Goal: Task Accomplishment & Management: Manage account settings

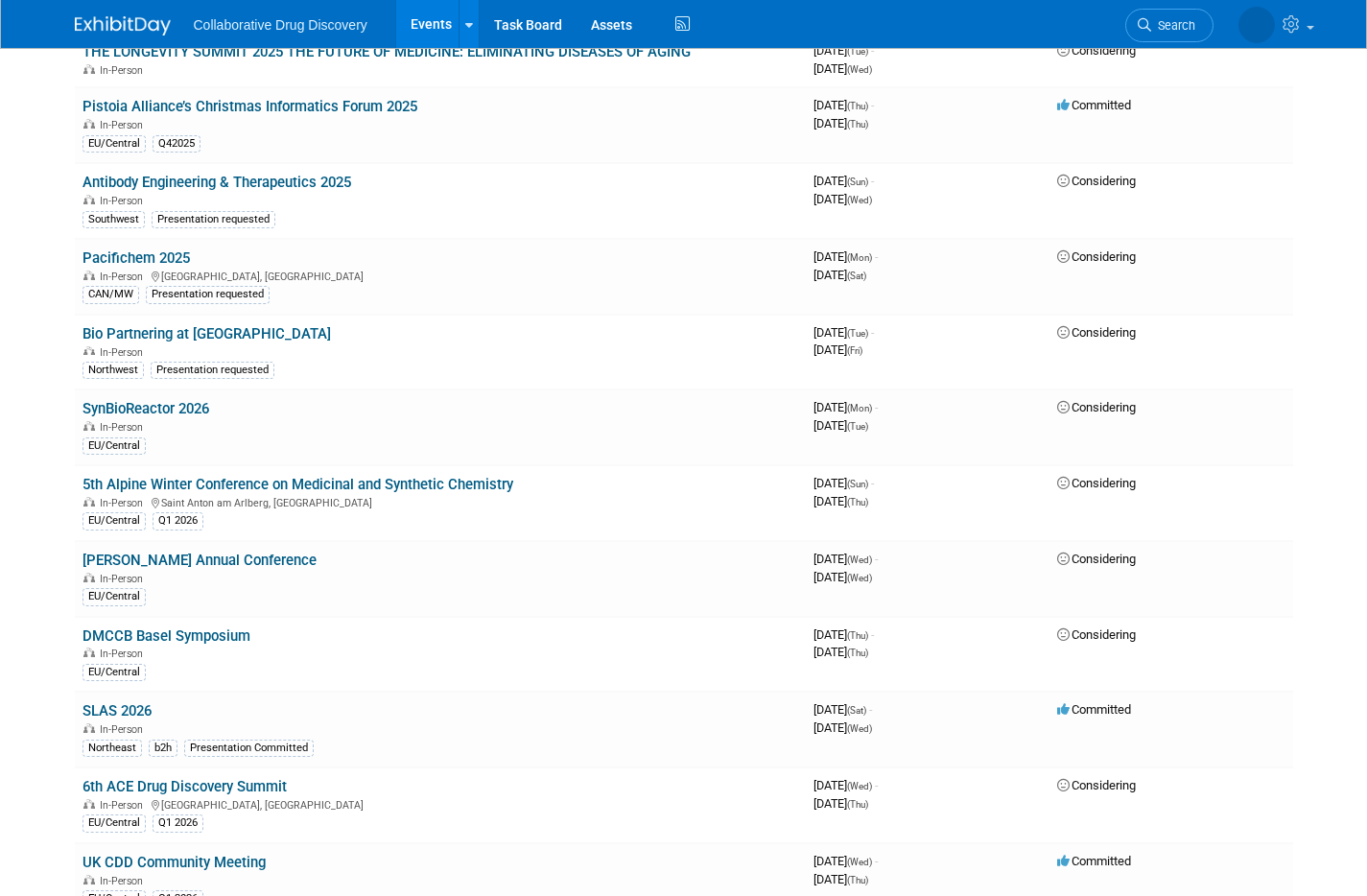
scroll to position [10930, 0]
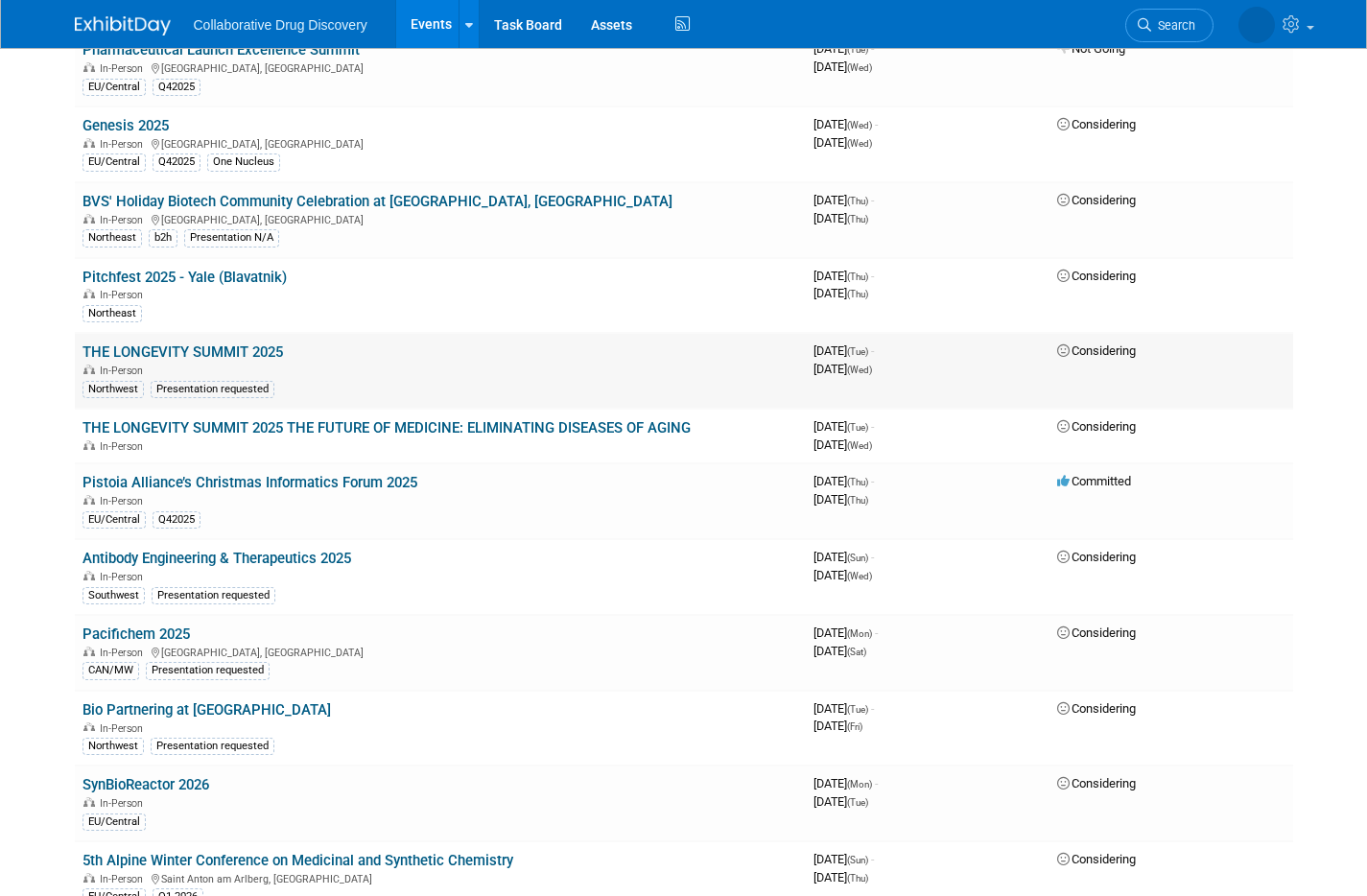
click at [243, 361] on link "THE LONGEVITY SUMMIT 2025" at bounding box center [182, 351] width 200 height 17
click at [372, 436] on link "THE LONGEVITY SUMMIT 2025 THE FUTURE OF MEDICINE: ELIMINATING DISEASES OF AGING" at bounding box center [387, 427] width 609 height 17
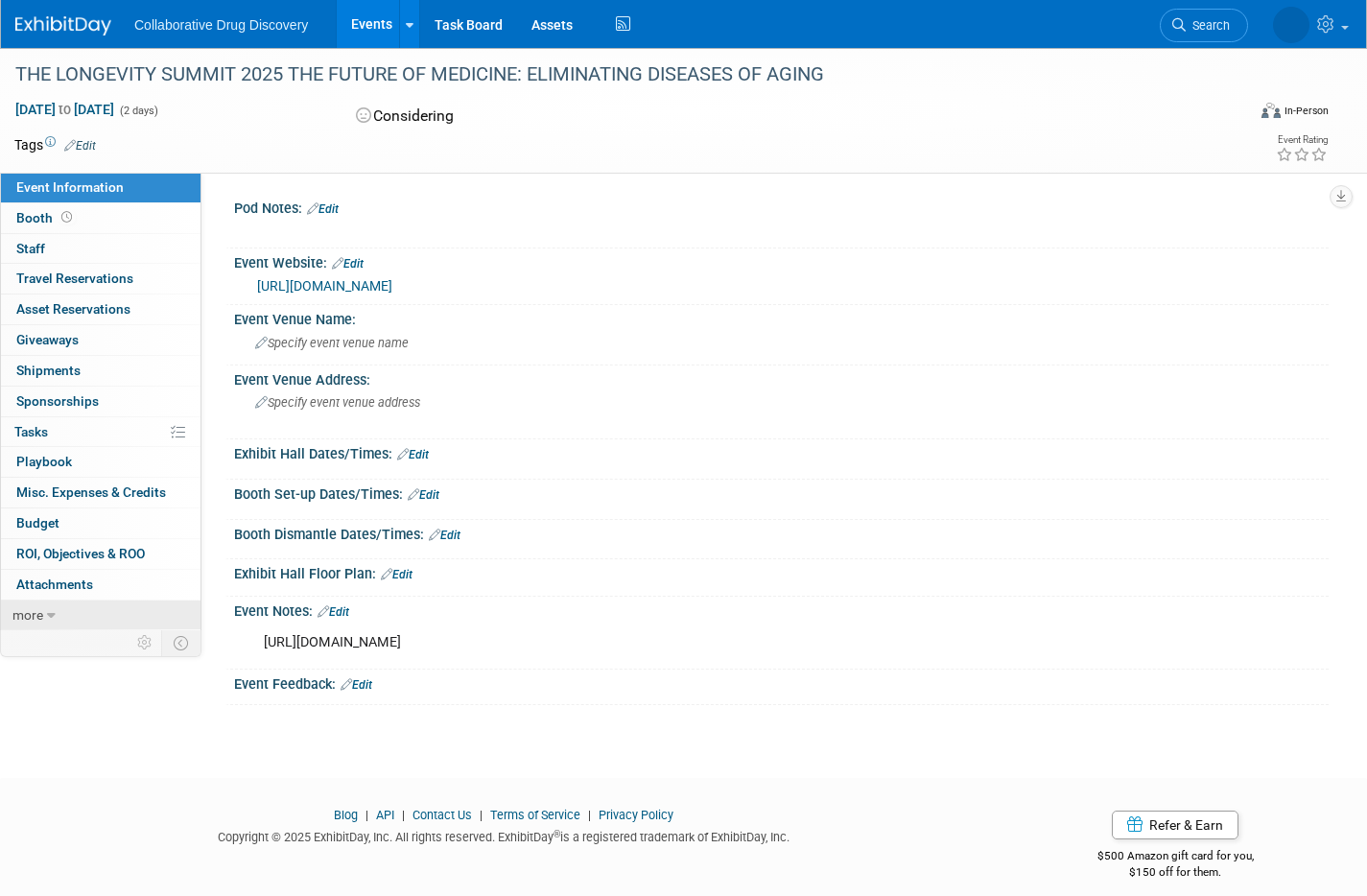
click at [45, 609] on link "more" at bounding box center [100, 616] width 199 height 30
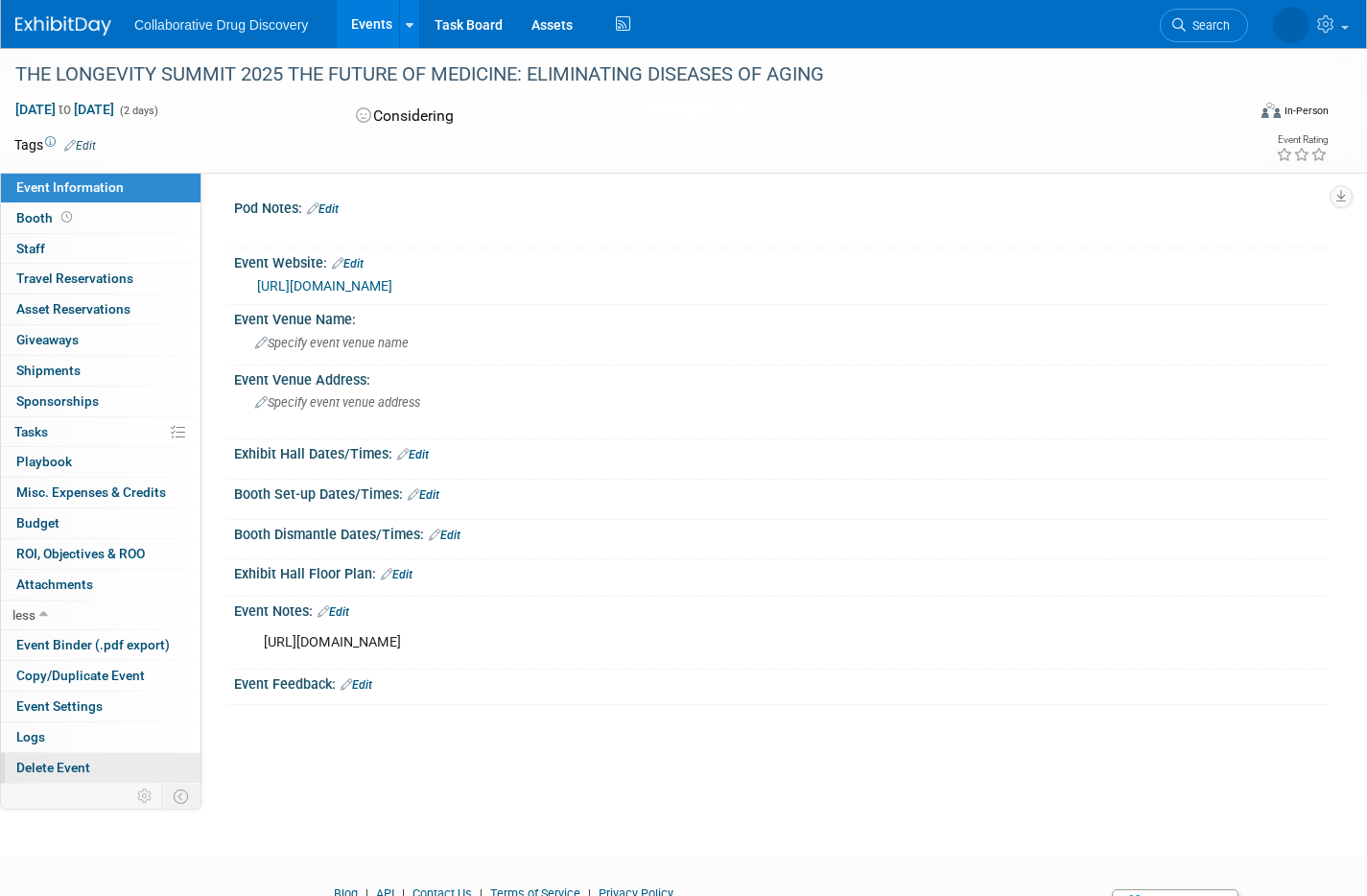
click at [98, 759] on link "Delete Event" at bounding box center [100, 768] width 199 height 30
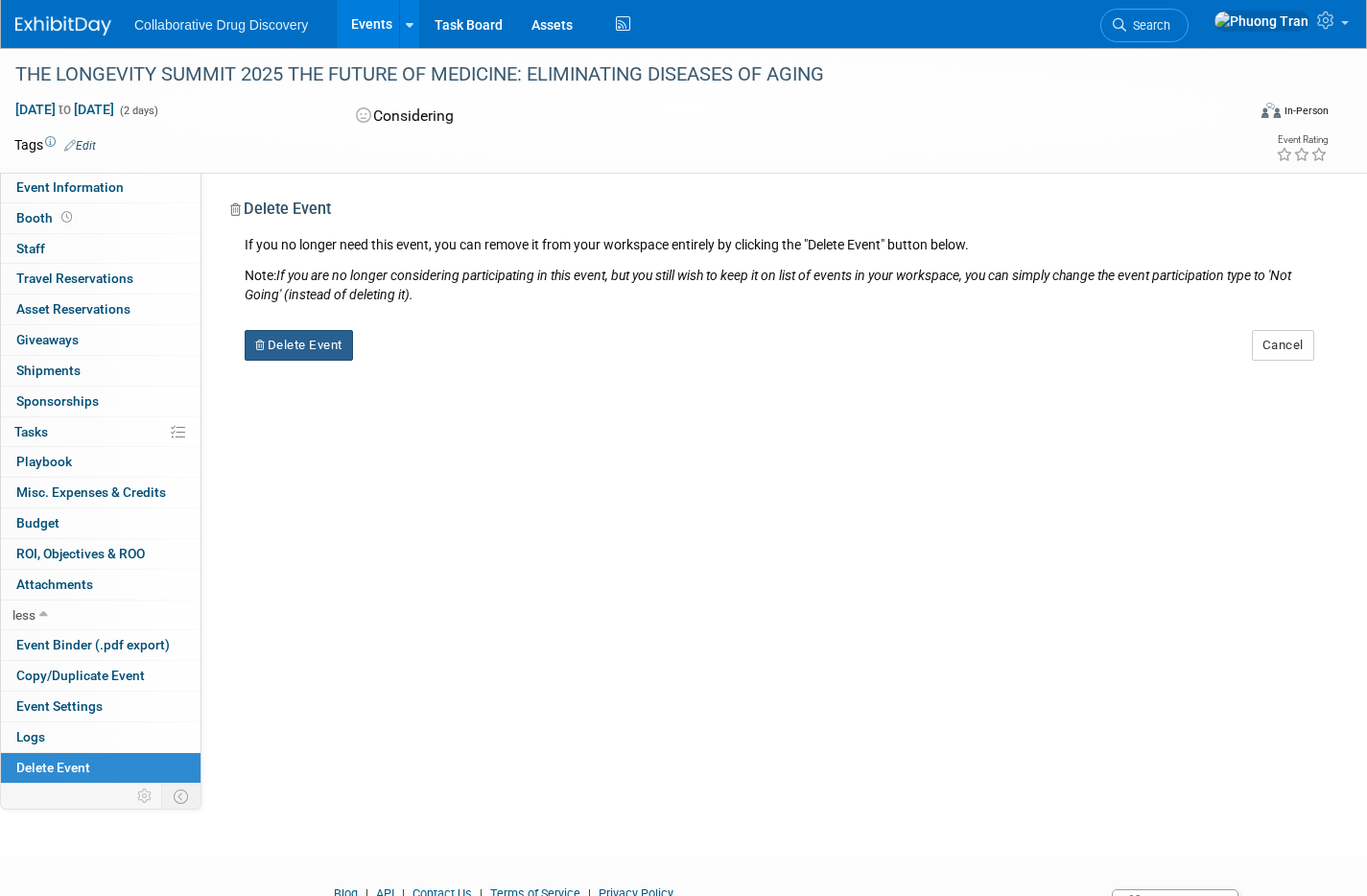
click at [323, 354] on button "Delete Event" at bounding box center [298, 345] width 108 height 31
click at [402, 357] on icon at bounding box center [407, 361] width 12 height 11
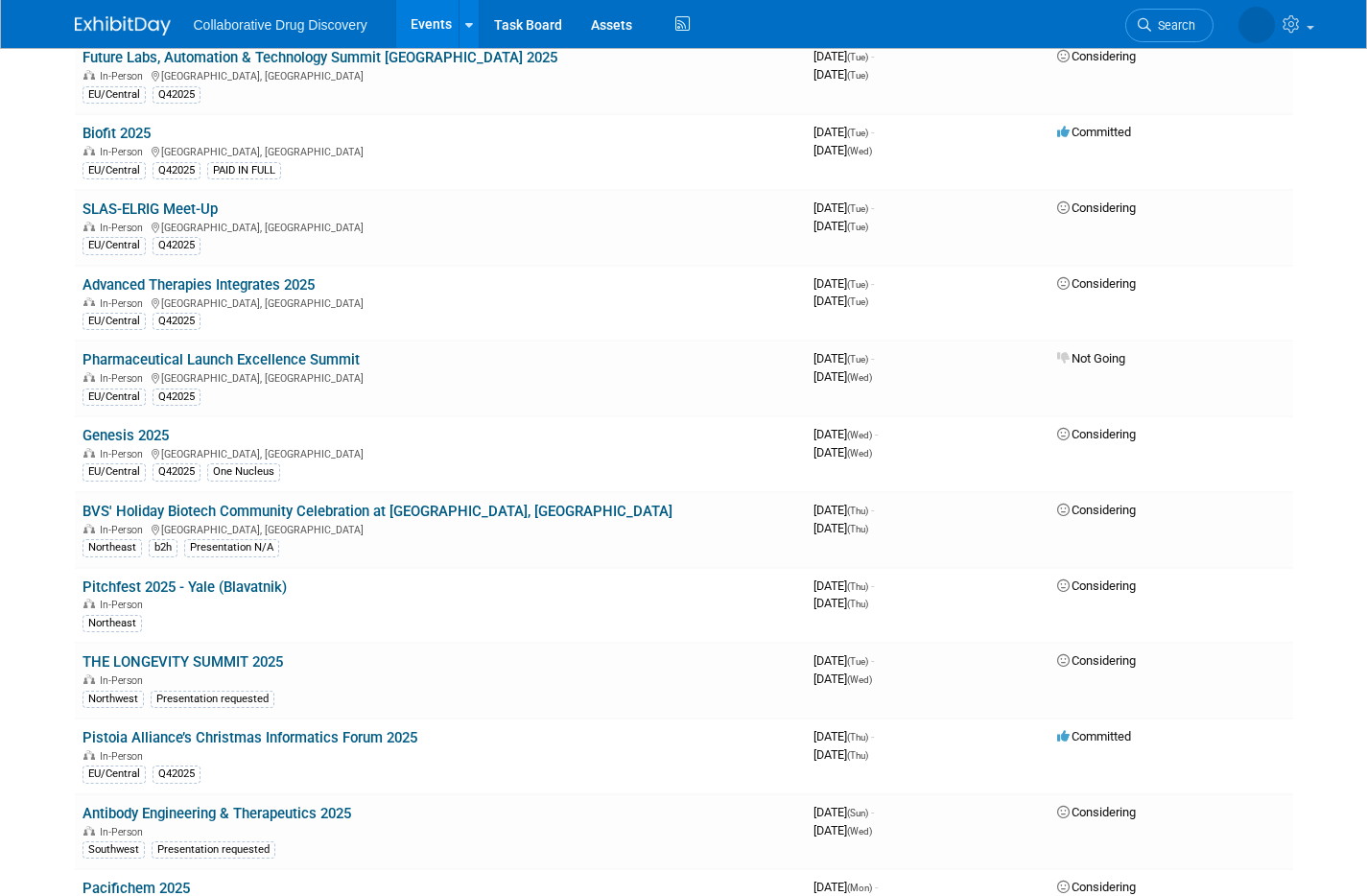
scroll to position [10731, 0]
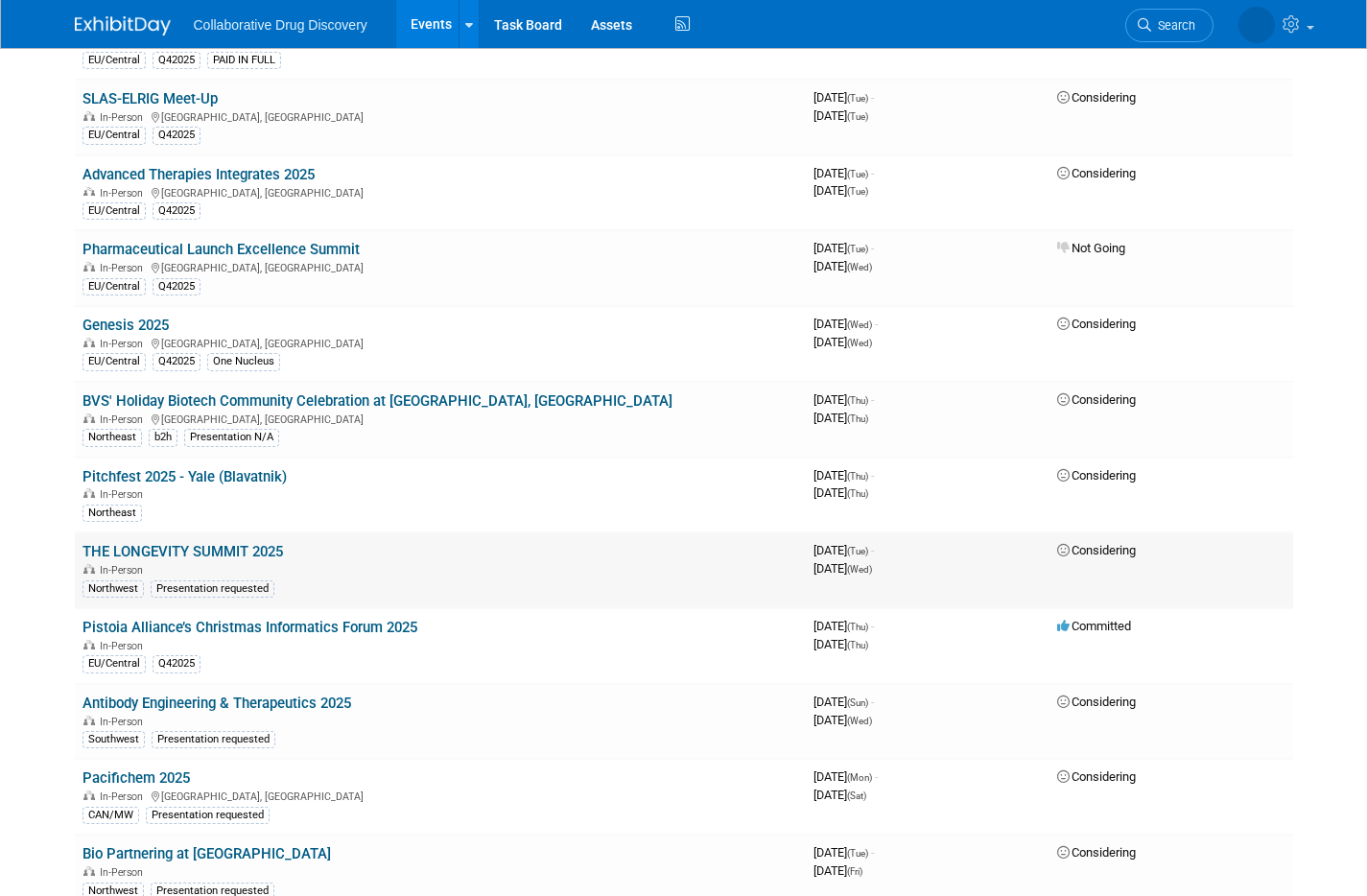
click at [222, 560] on link "THE LONGEVITY SUMMIT 2025" at bounding box center [182, 551] width 200 height 17
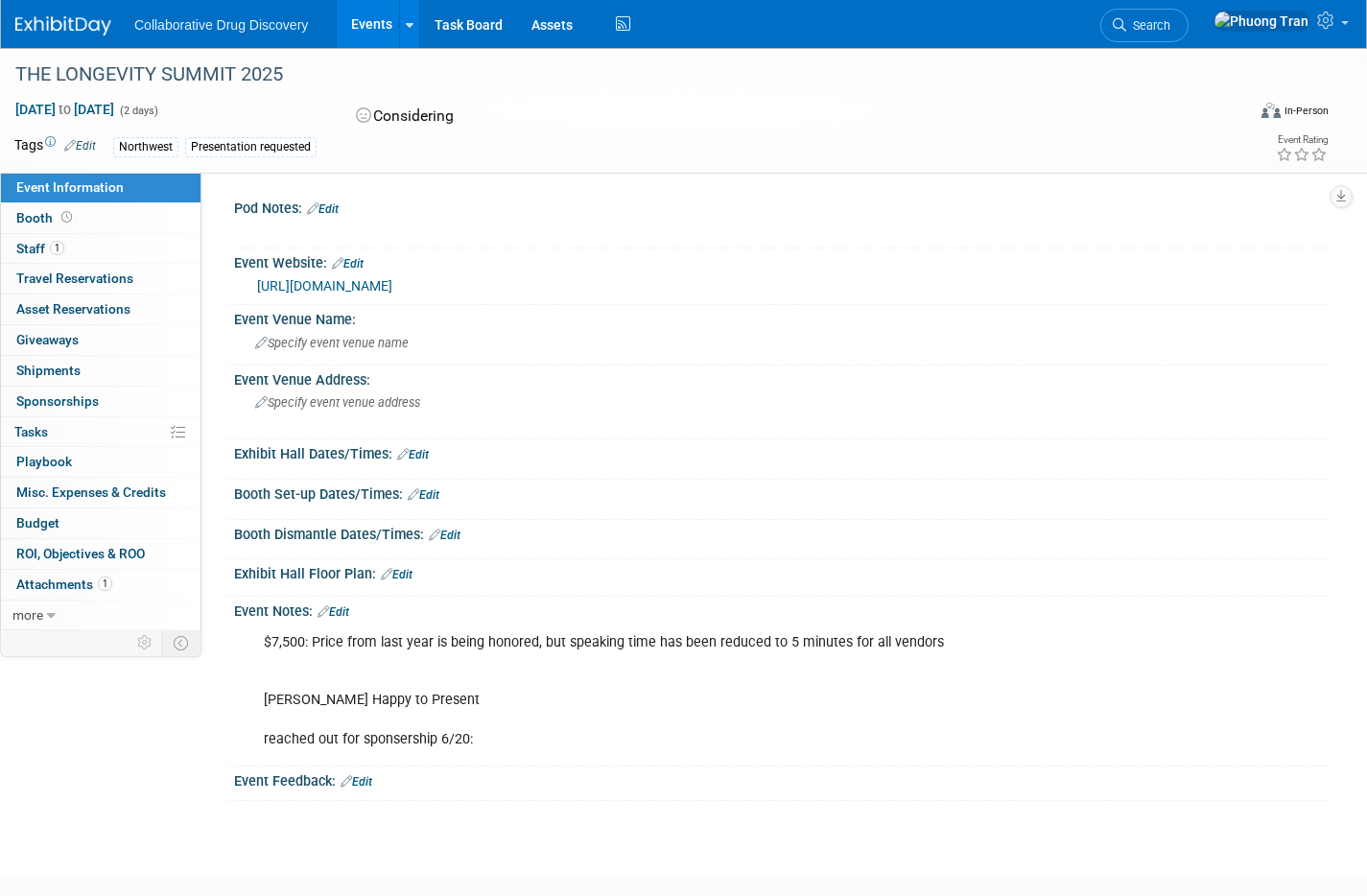
click at [393, 282] on link "[URL][DOMAIN_NAME]" at bounding box center [324, 285] width 135 height 15
click at [151, 84] on div "THE LONGEVITY SUMMIT 2025" at bounding box center [613, 74] width 1208 height 35
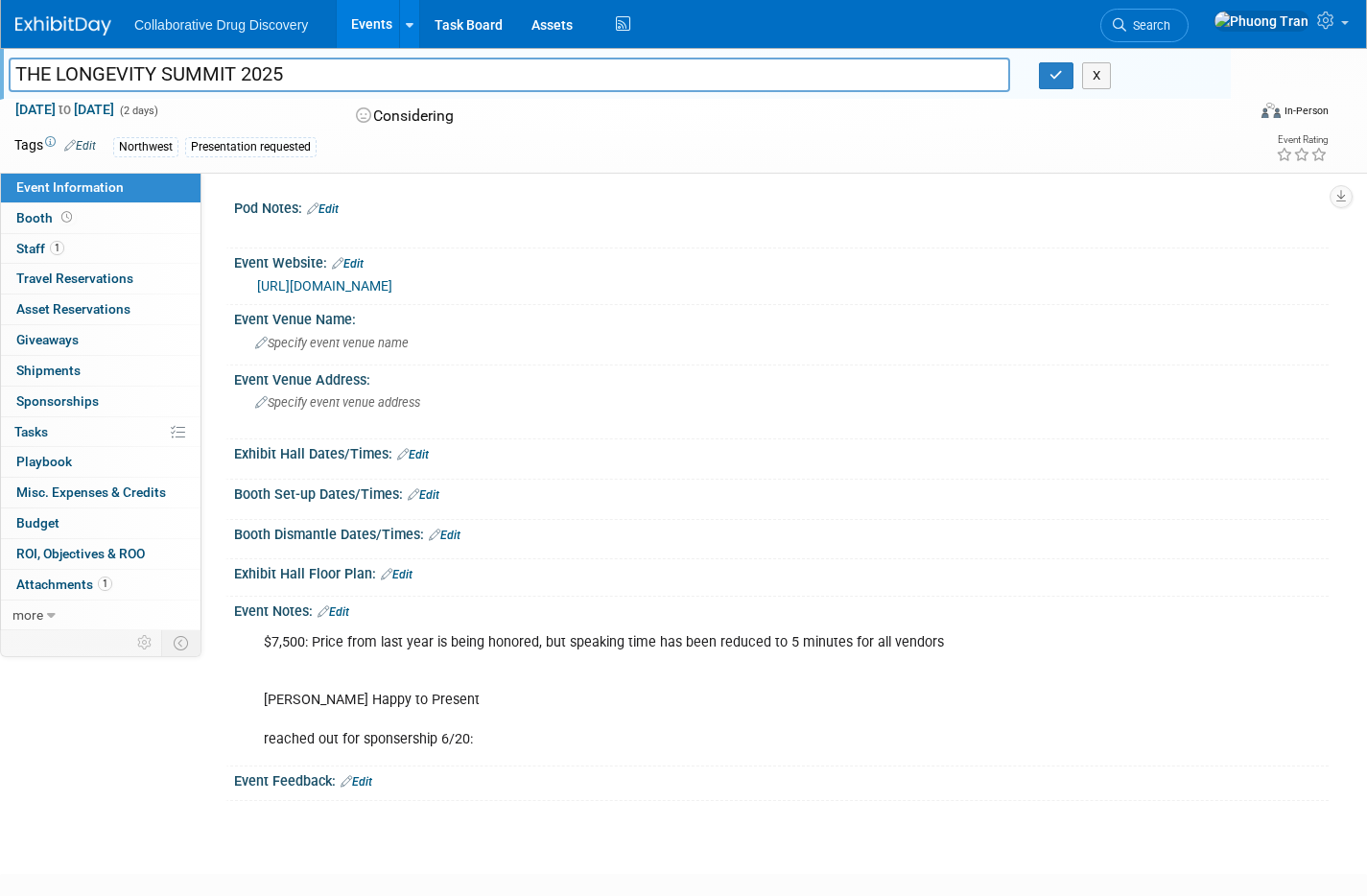
click at [61, 28] on img at bounding box center [62, 25] width 96 height 19
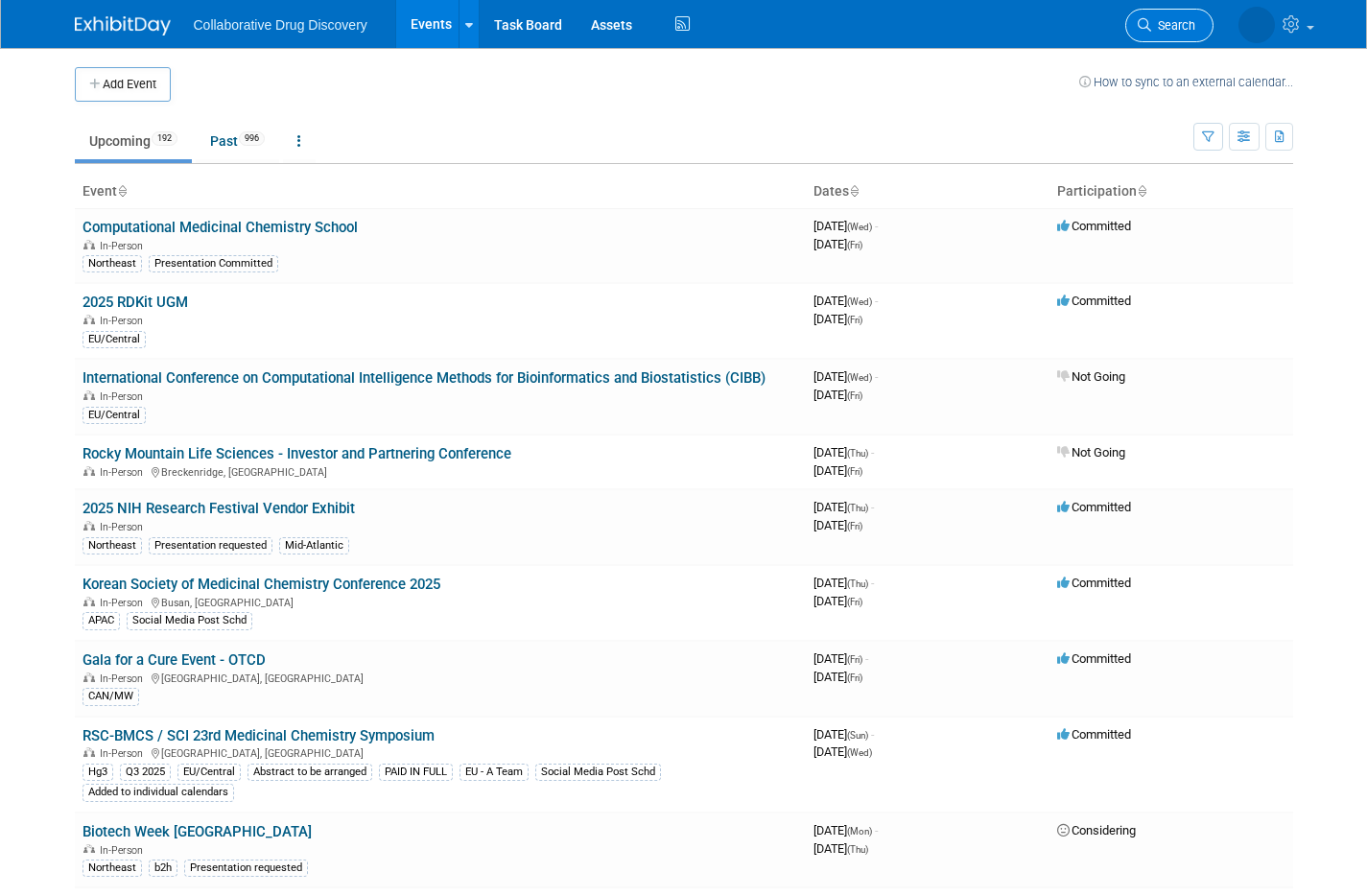
click at [1169, 24] on span "Search" at bounding box center [1173, 25] width 45 height 15
